Goal: Check status: Check status

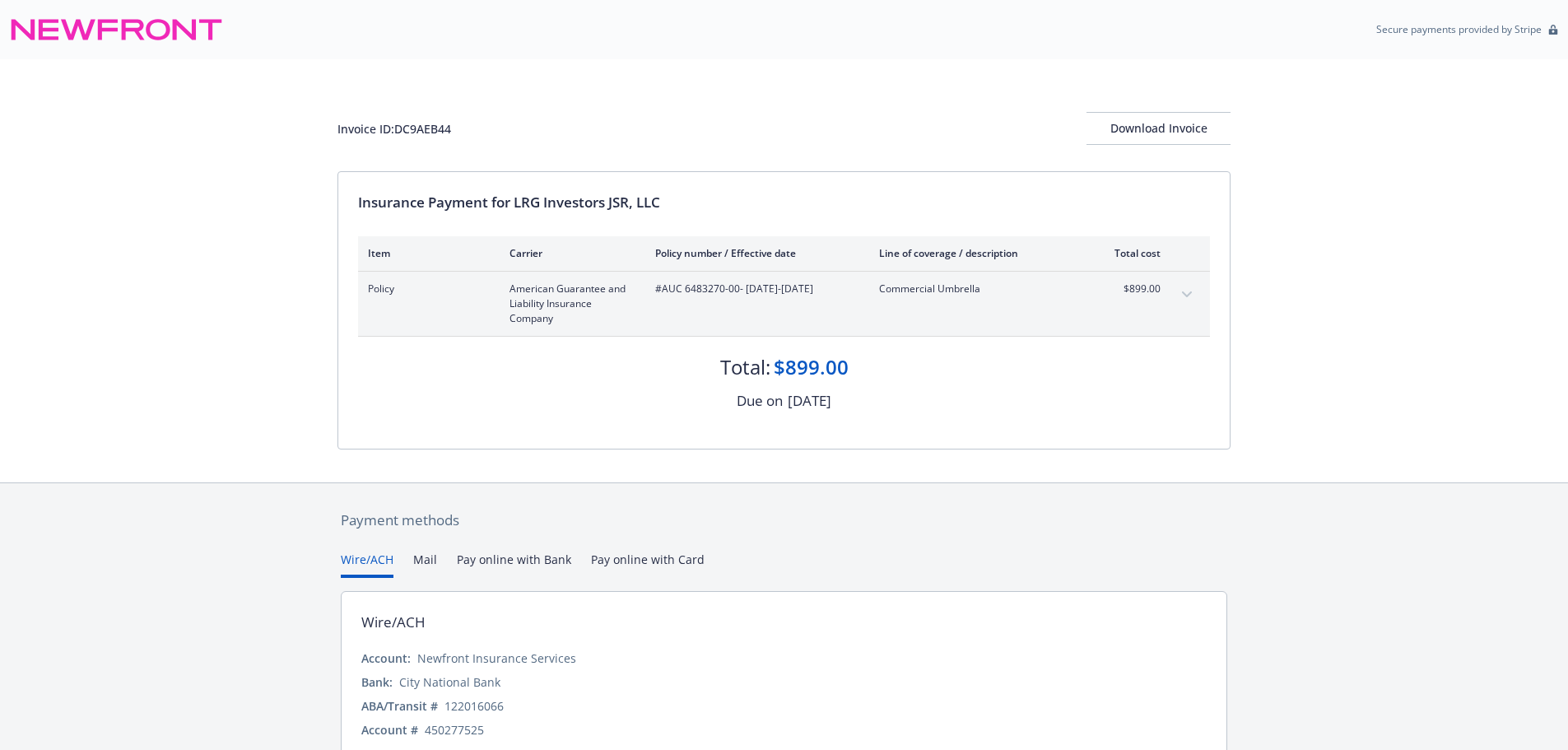
click at [1182, 295] on icon "expand content" at bounding box center [1187, 295] width 10 height 7
